Goal: Navigation & Orientation: Find specific page/section

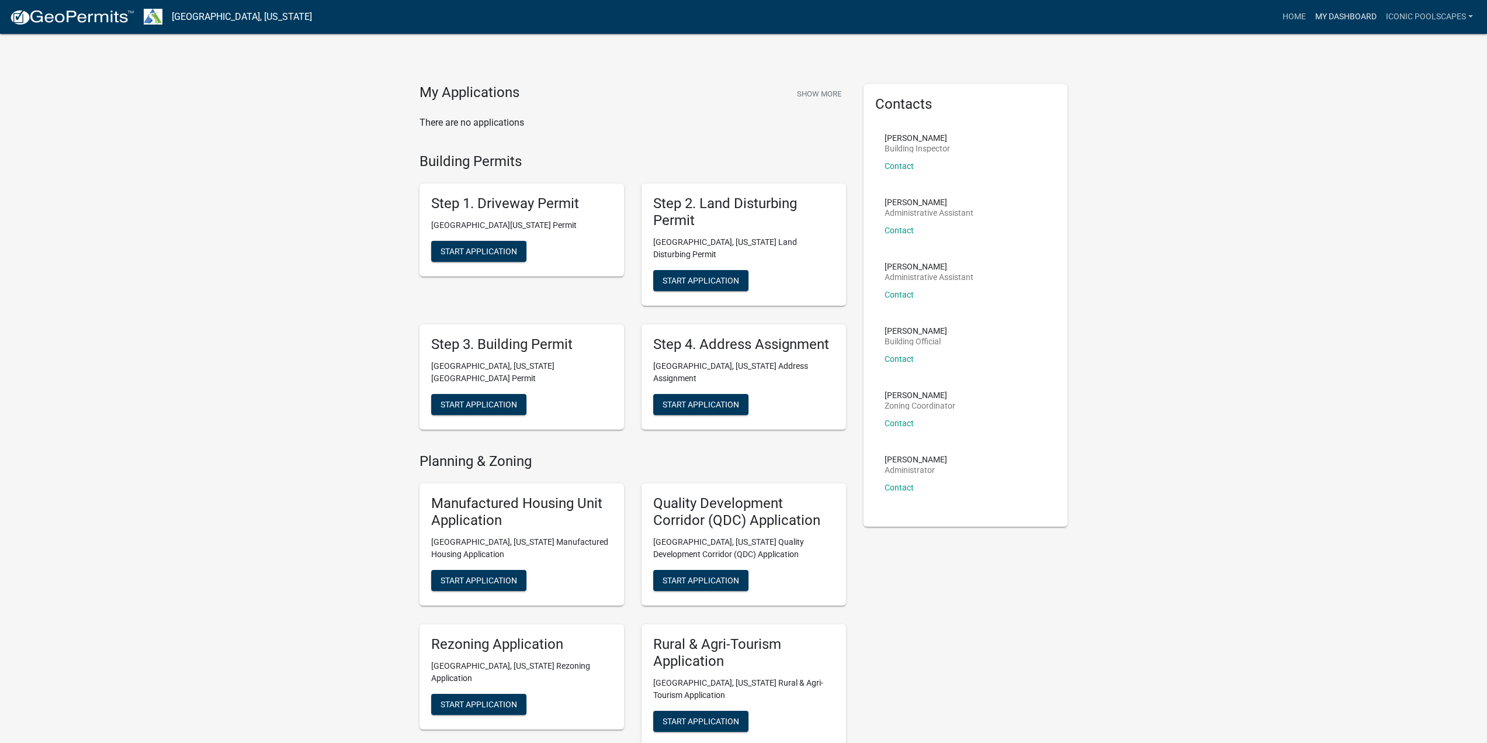
click at [1329, 13] on link "My Dashboard" at bounding box center [1346, 17] width 71 height 22
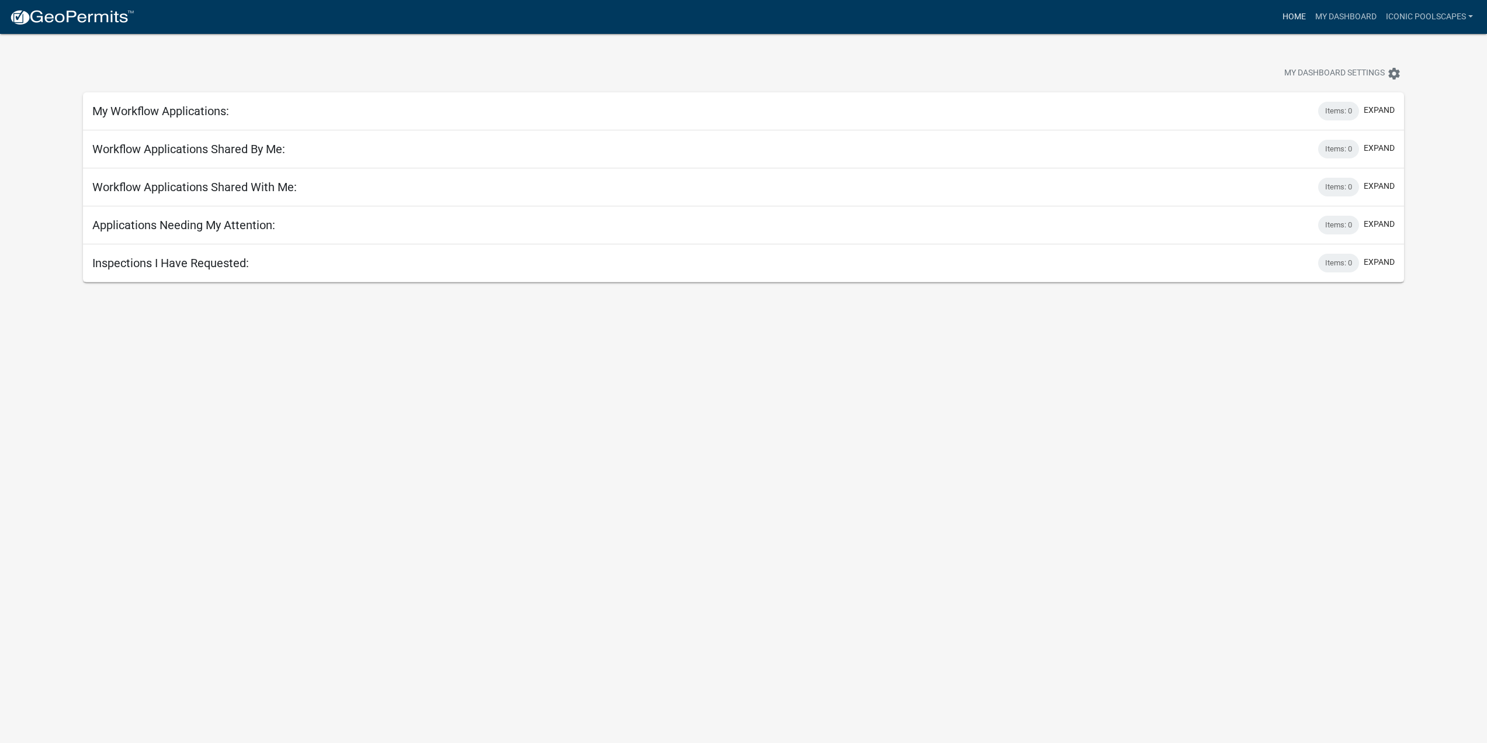
click at [1288, 13] on link "Home" at bounding box center [1294, 17] width 33 height 22
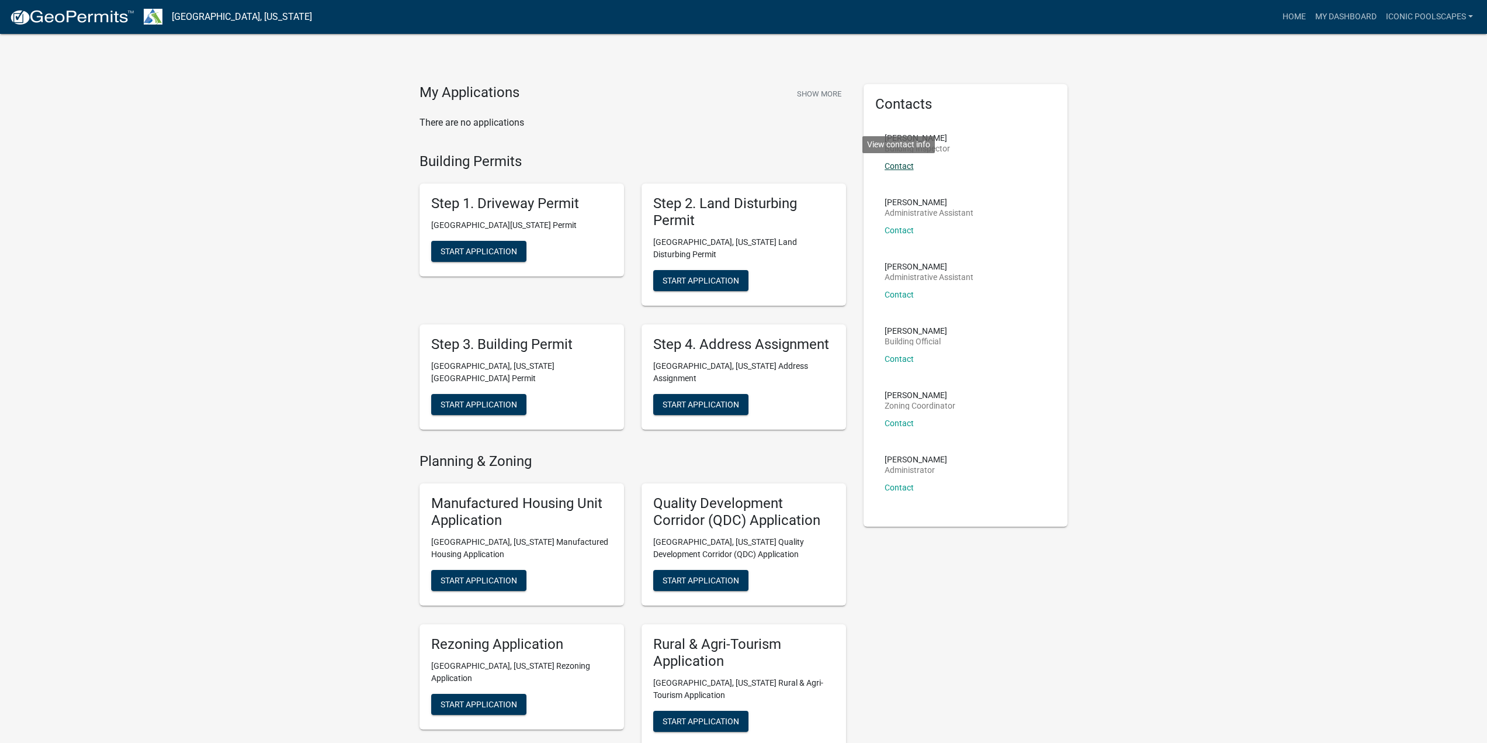
click at [901, 165] on link "Contact" at bounding box center [899, 165] width 29 height 9
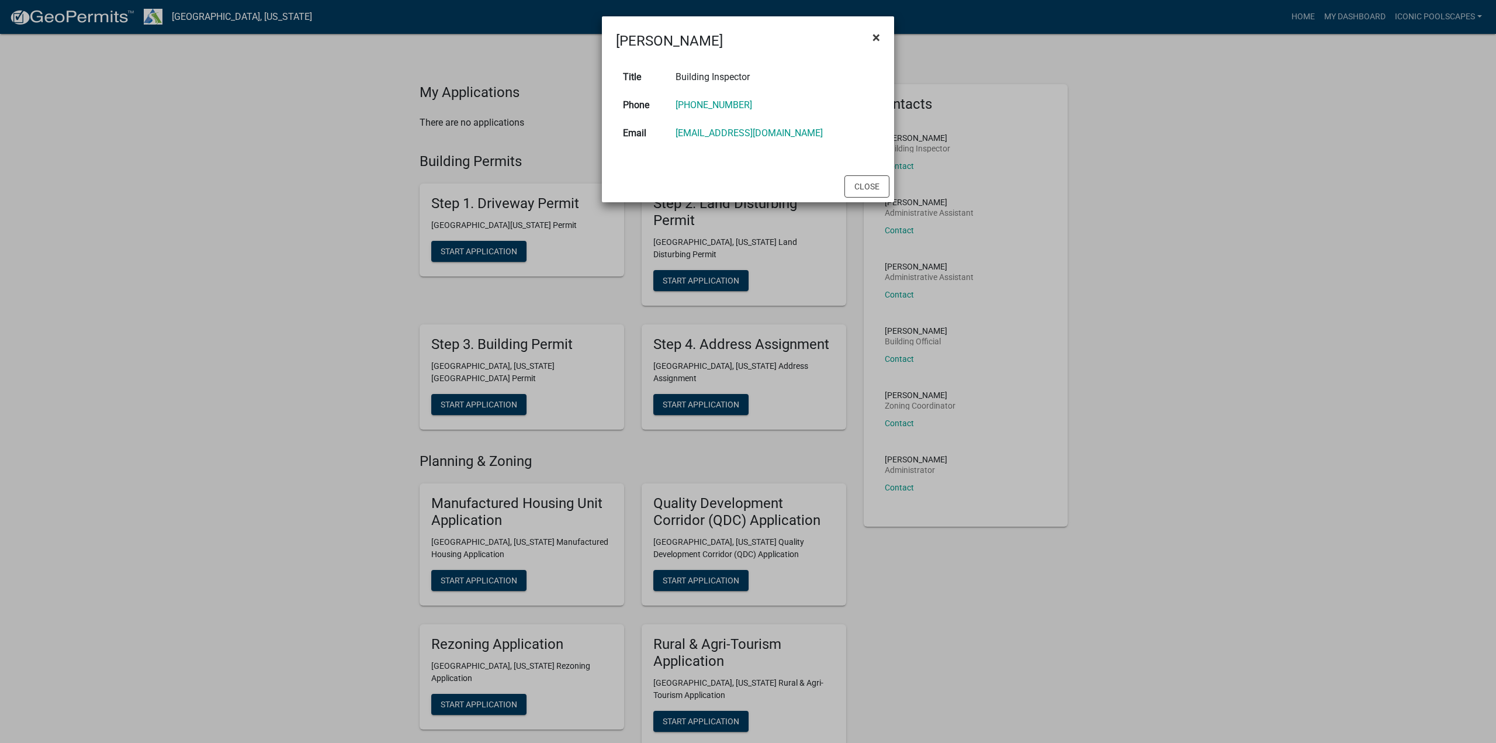
click at [875, 33] on span "×" at bounding box center [876, 37] width 8 height 16
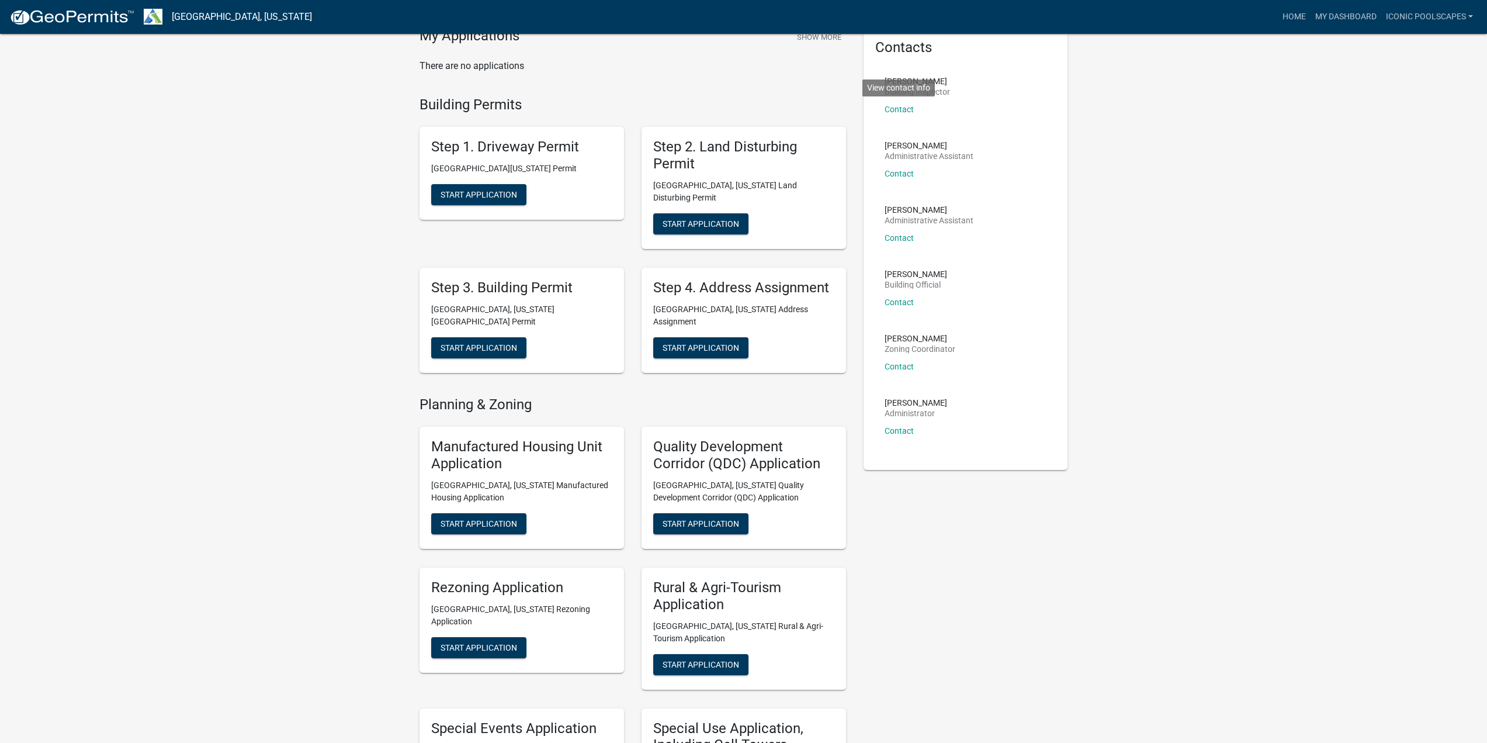
scroll to position [57, 0]
click at [1439, 21] on link "Iconic Poolscapes" at bounding box center [1429, 17] width 96 height 22
click at [1423, 41] on link "Account" at bounding box center [1430, 48] width 93 height 28
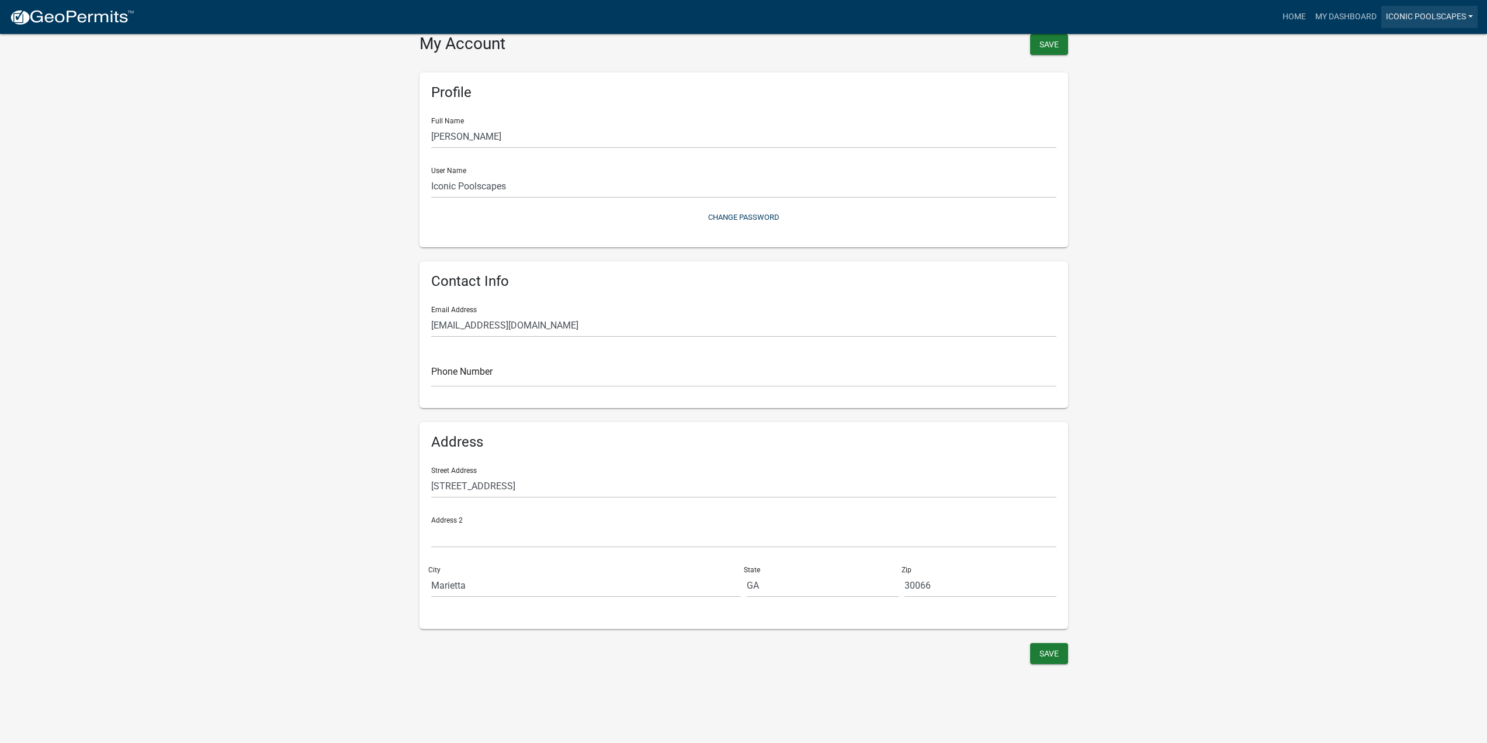
click at [1436, 16] on link "Iconic Poolscapes" at bounding box center [1429, 17] width 96 height 22
click at [1287, 19] on link "Home" at bounding box center [1294, 17] width 33 height 22
